Goal: Download file/media: Download file/media

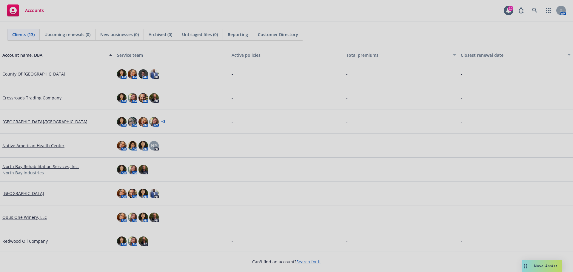
click at [534, 11] on div at bounding box center [286, 136] width 573 height 272
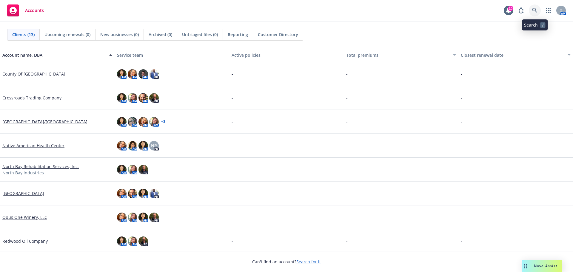
click at [534, 8] on icon at bounding box center [534, 10] width 5 height 5
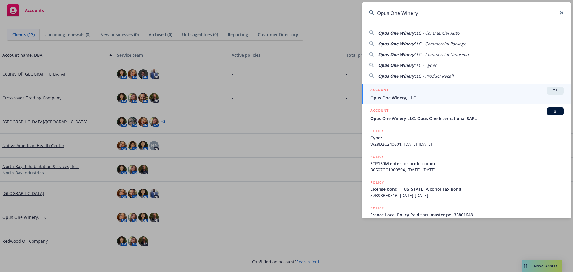
type input "Opus One Winery"
click at [427, 97] on span "Opus One Winery, LLC" at bounding box center [466, 98] width 193 height 6
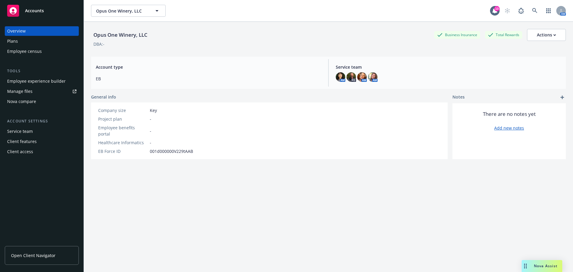
click at [34, 255] on span "Open Client Navigator" at bounding box center [33, 255] width 44 height 6
click at [10, 38] on div "Plans" at bounding box center [12, 41] width 11 height 10
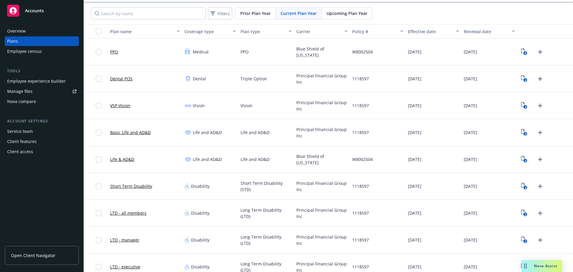
scroll to position [30, 0]
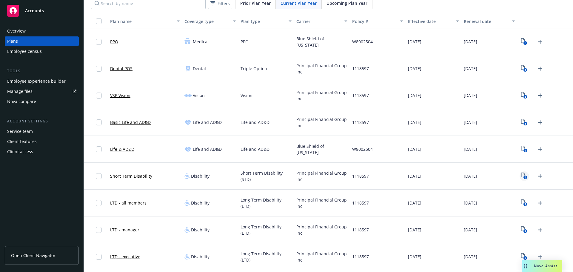
click at [521, 175] on icon "4" at bounding box center [524, 175] width 6 height 7
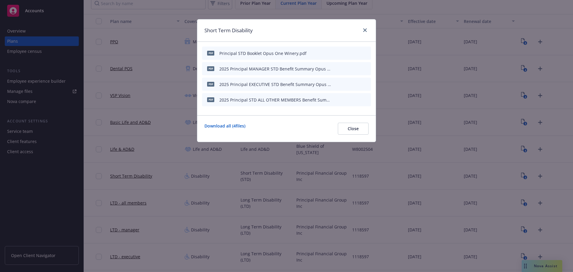
click at [347, 52] on icon "download file" at bounding box center [345, 52] width 5 height 5
click at [364, 30] on icon "close" at bounding box center [365, 30] width 4 height 4
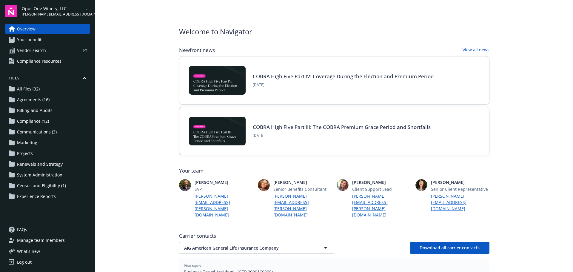
click at [44, 185] on span "Census and Eligibility (1)" at bounding box center [41, 186] width 49 height 10
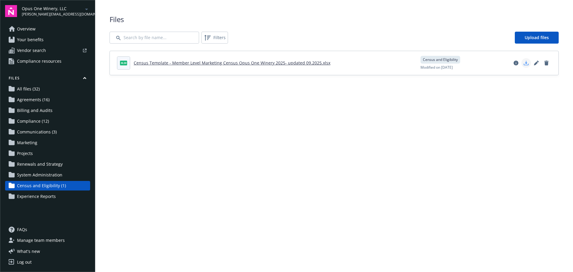
click at [527, 64] on icon "Download document" at bounding box center [526, 63] width 5 height 5
